Goal: Check status: Check status

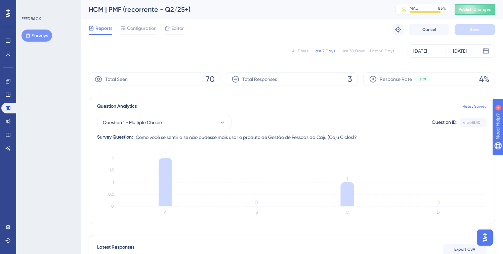
scroll to position [128, 0]
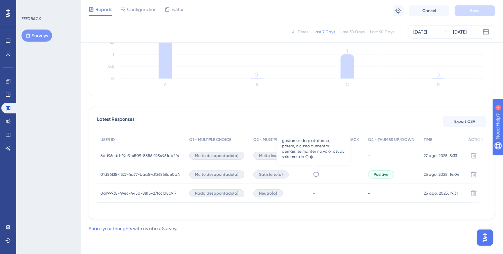
click at [313, 172] on icon at bounding box center [316, 174] width 7 height 7
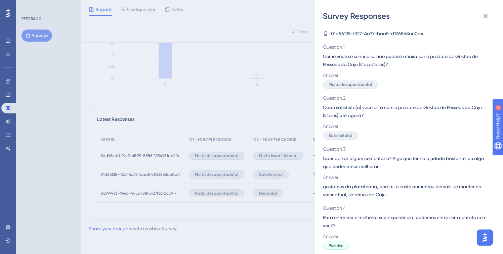
click at [0, 0] on div "Survey Responses 01d56135-f327-4a77-baa5-d126868ae0a4 Question 1 Como você se s…" at bounding box center [0, 0] width 0 height 0
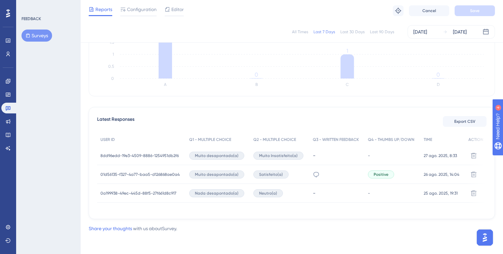
click at [132, 153] on span "8dd96edd-19e3-4509-8886-1254951db2f6" at bounding box center [139, 155] width 78 height 5
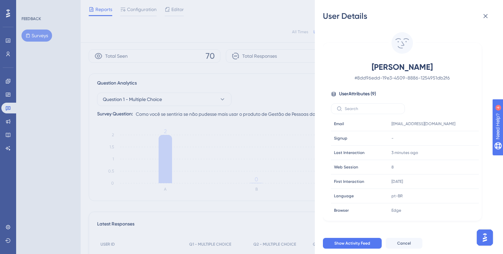
scroll to position [0, 0]
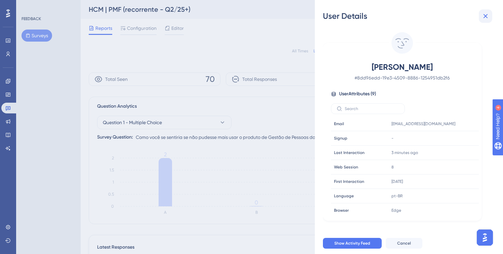
click at [490, 13] on button at bounding box center [485, 15] width 13 height 13
